Goal: Contribute content

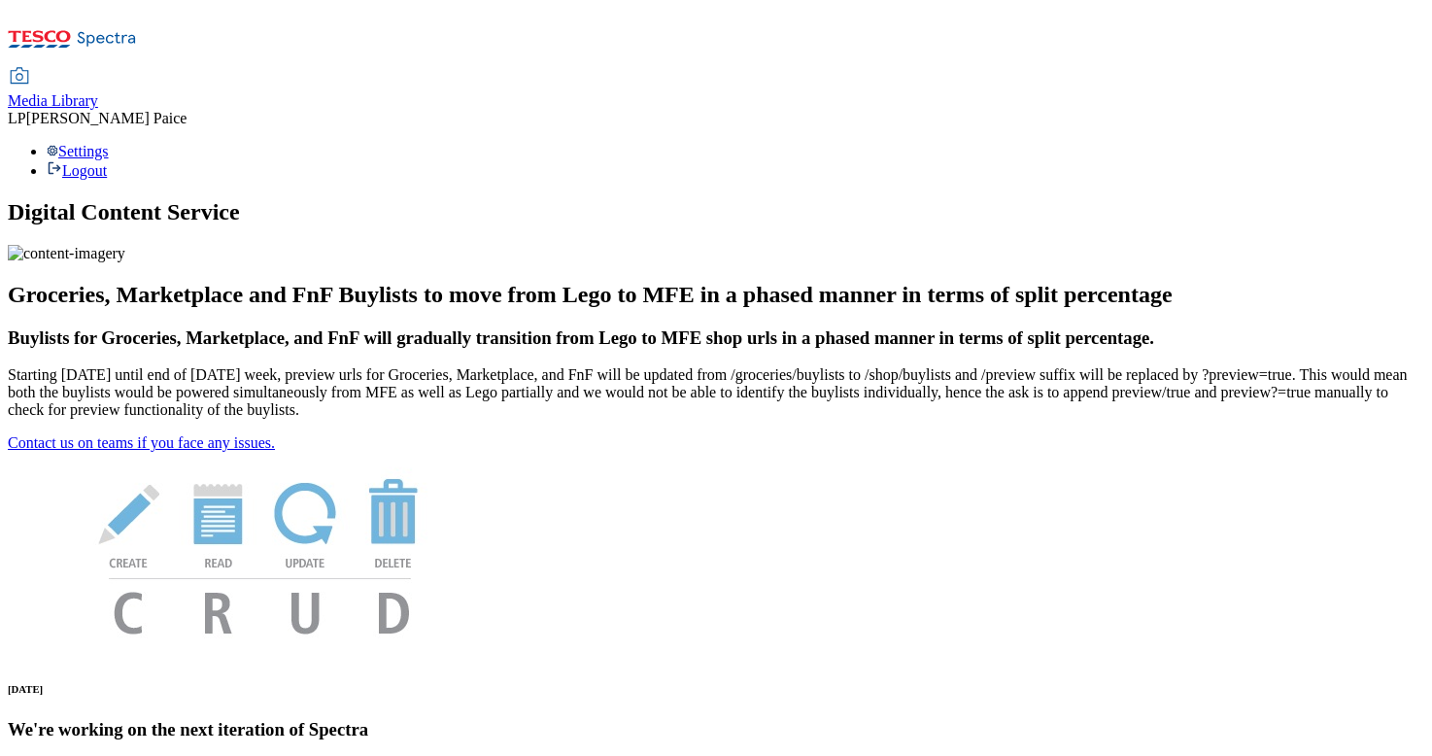
click at [98, 92] on span "Media Library" at bounding box center [53, 100] width 90 height 17
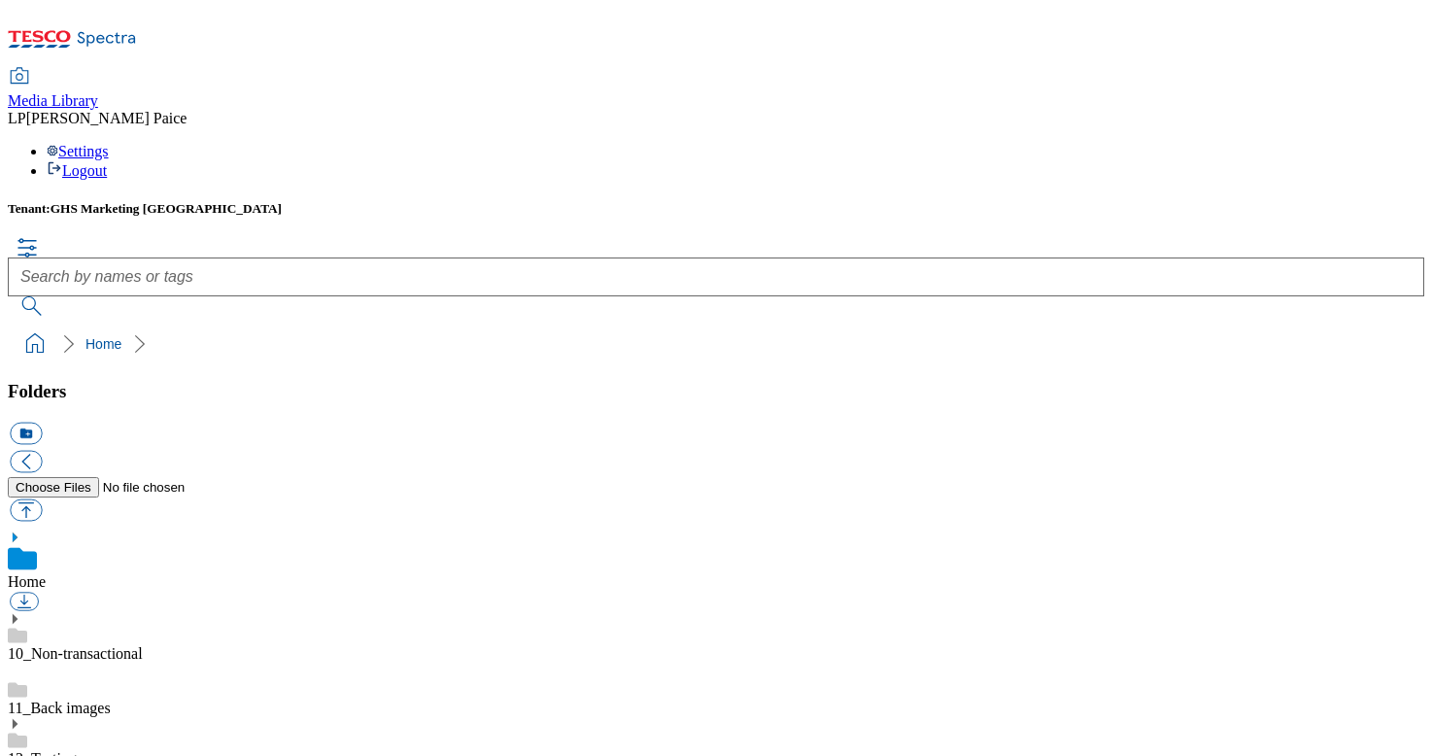
scroll to position [75, 0]
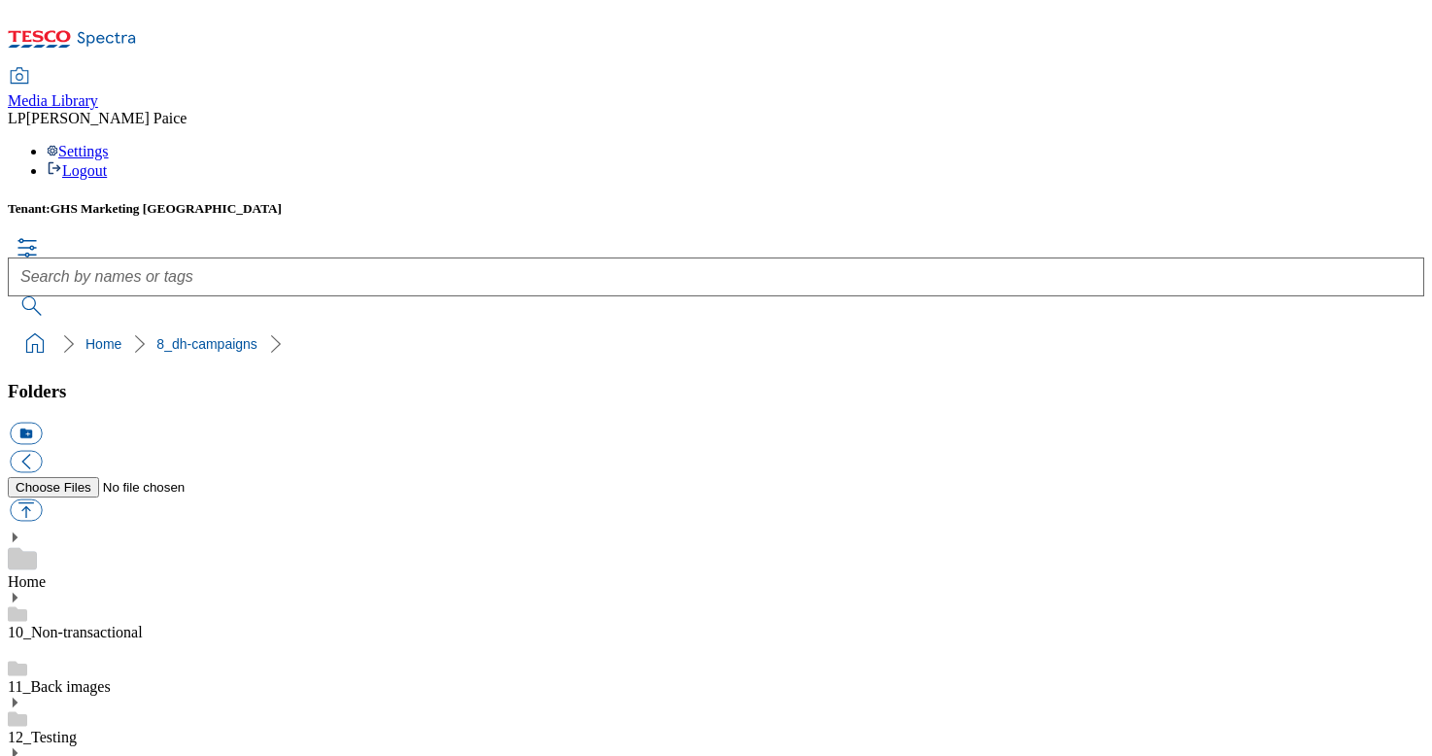
scroll to position [219, 0]
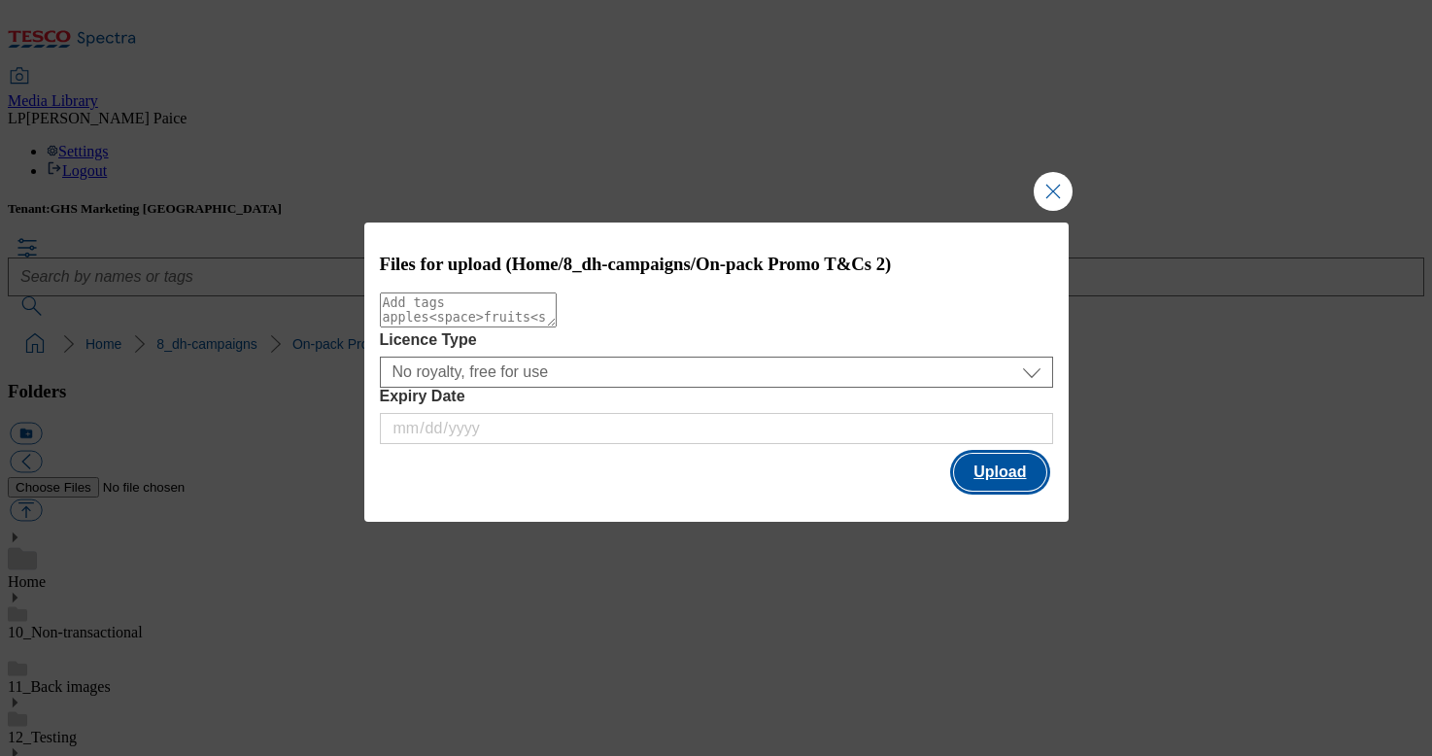
click at [1012, 483] on button "Upload" at bounding box center [999, 472] width 91 height 37
